Goal: Task Accomplishment & Management: Complete application form

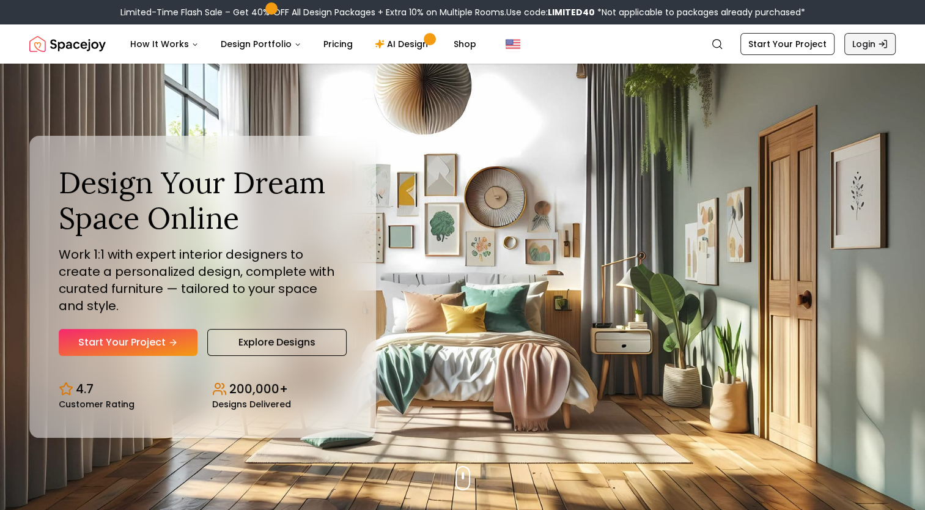
click at [873, 40] on link "Login" at bounding box center [869, 44] width 51 height 22
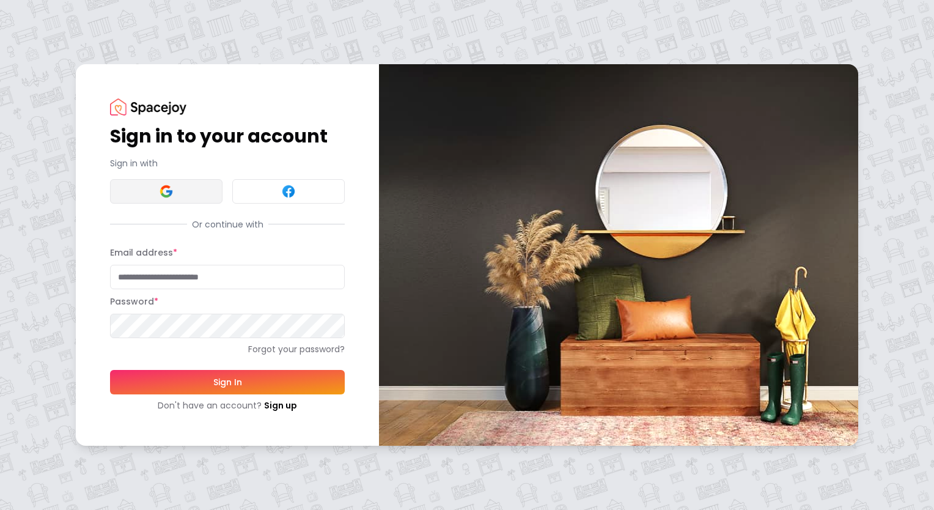
click at [183, 200] on button at bounding box center [166, 191] width 112 height 24
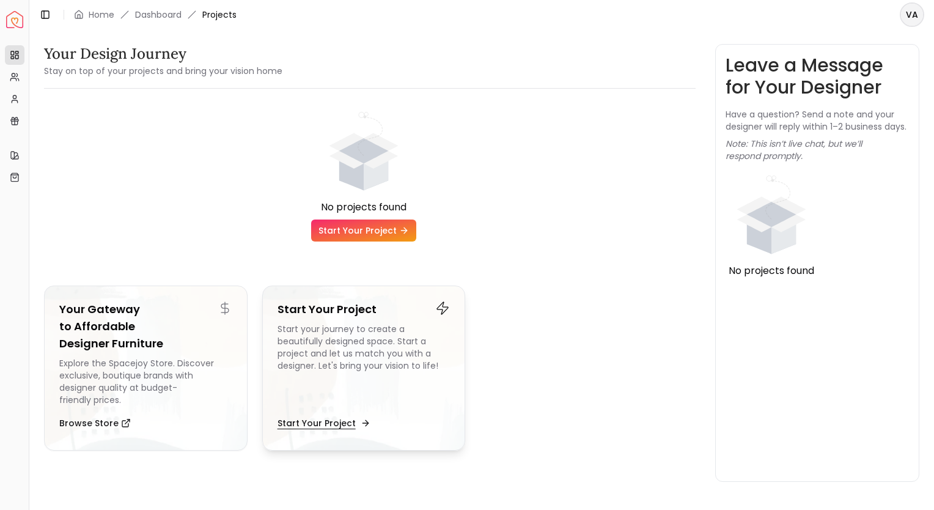
click at [333, 411] on button "Start Your Project" at bounding box center [323, 423] width 90 height 24
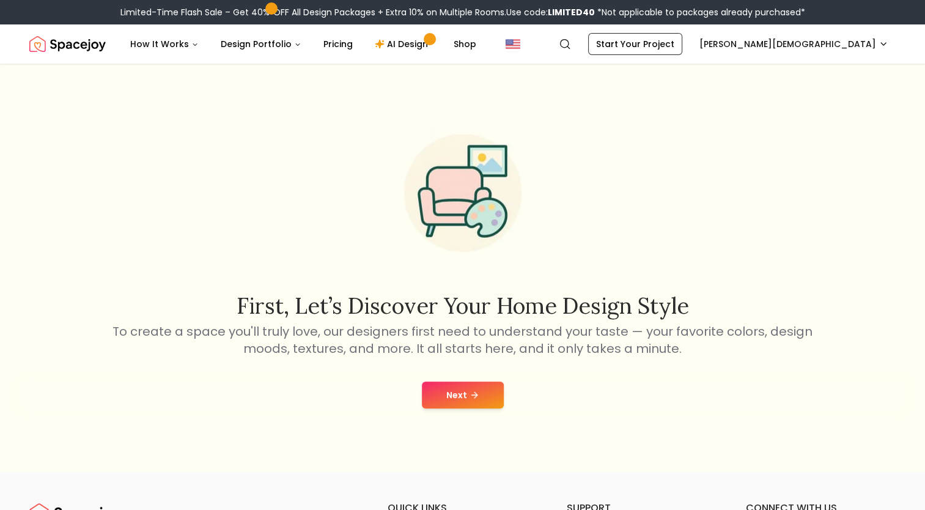
click at [586, 238] on div "First, let’s discover your home design style To create a space you'll truly lov…" at bounding box center [463, 237] width 704 height 240
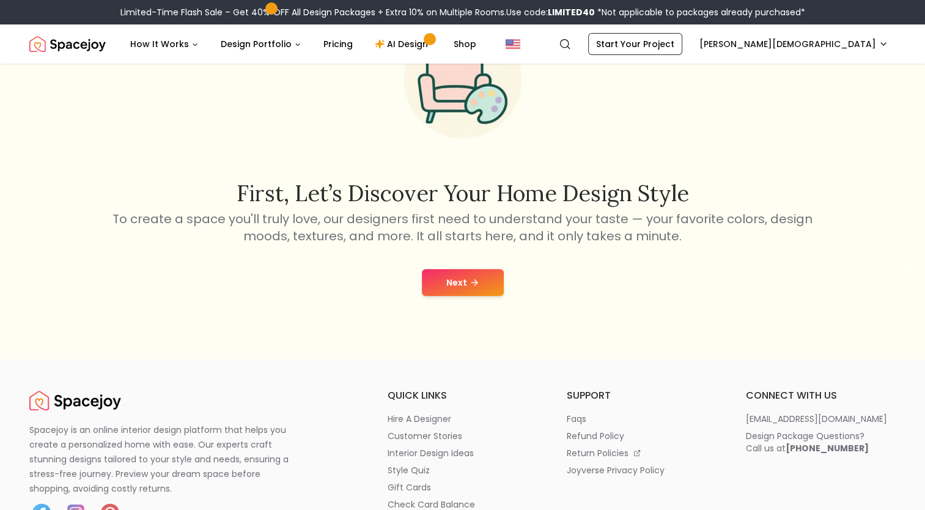
scroll to position [112, 0]
click at [461, 284] on button "Next" at bounding box center [463, 283] width 82 height 27
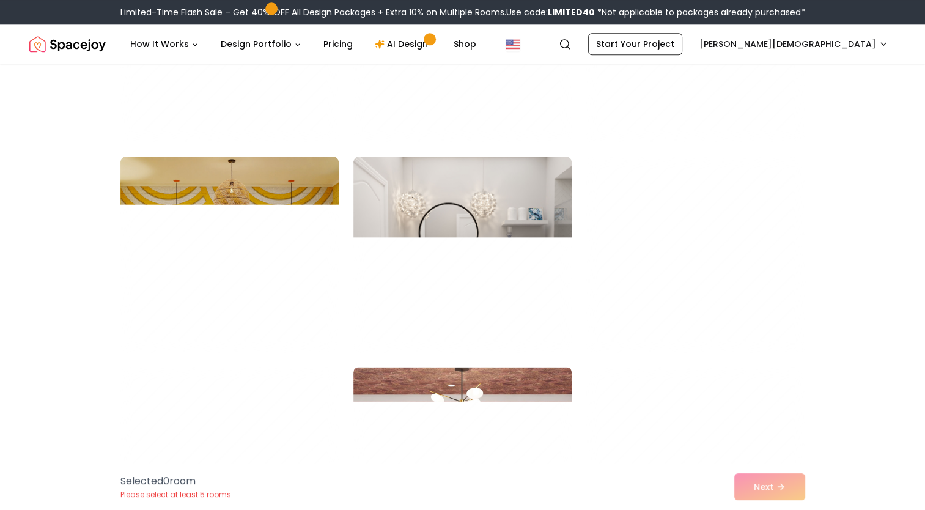
scroll to position [1456, 0]
